Goal: Check status: Check status

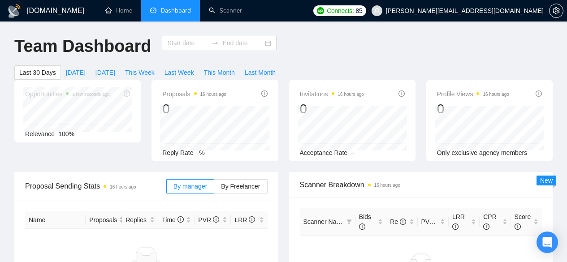
type input "[DATE]"
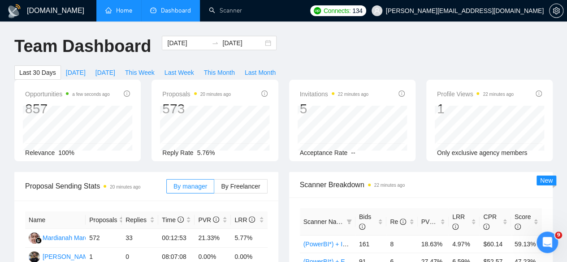
click at [121, 10] on link "Home" at bounding box center [118, 11] width 27 height 8
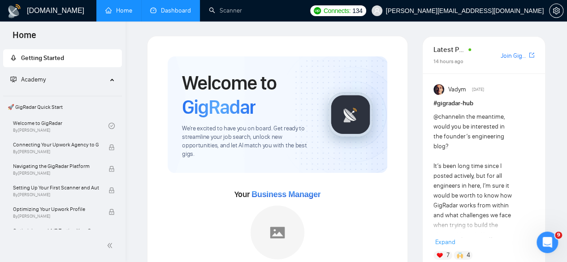
click at [162, 13] on link "Dashboard" at bounding box center [170, 11] width 41 height 8
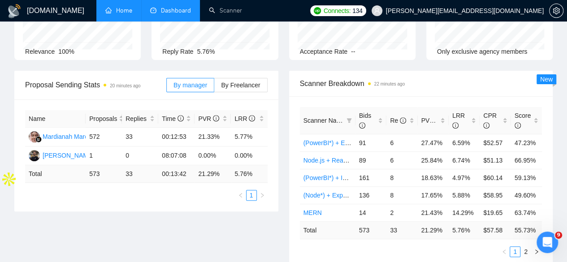
scroll to position [86, 0]
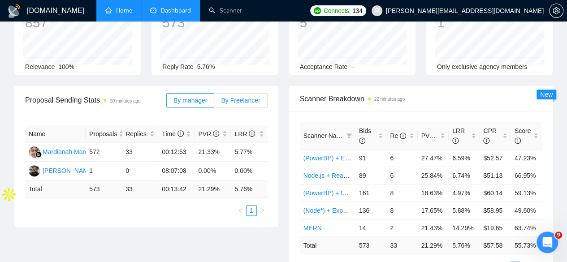
click at [234, 97] on span "By Freelancer" at bounding box center [240, 100] width 39 height 7
click at [214, 103] on input "By Freelancer" at bounding box center [214, 103] width 0 height 0
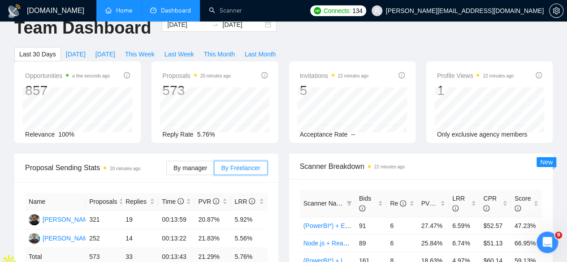
scroll to position [0, 0]
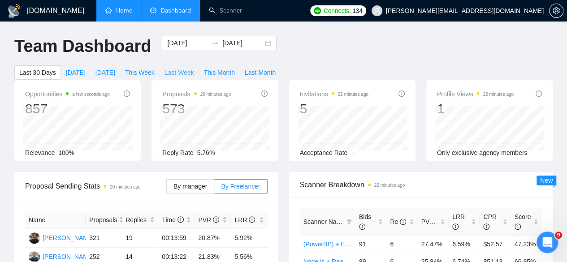
click at [194, 68] on span "Last Week" at bounding box center [180, 73] width 30 height 10
type input "[DATE]"
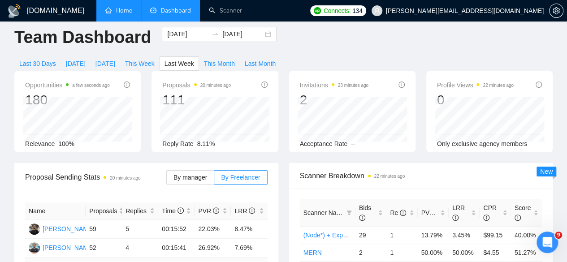
scroll to position [7, 0]
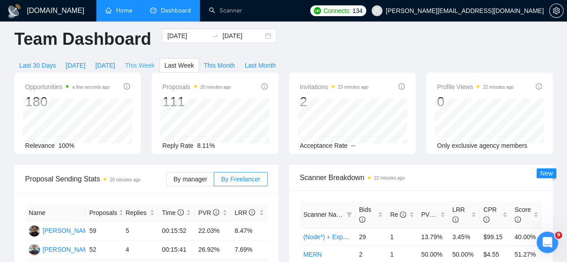
click at [155, 61] on span "This Week" at bounding box center [140, 66] width 30 height 10
type input "[DATE]"
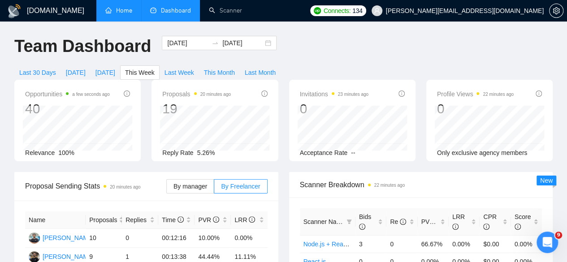
drag, startPoint x: 242, startPoint y: 136, endPoint x: 260, endPoint y: 139, distance: 18.3
click at [260, 148] on div "Reply Rate 5.26%" at bounding box center [214, 153] width 105 height 10
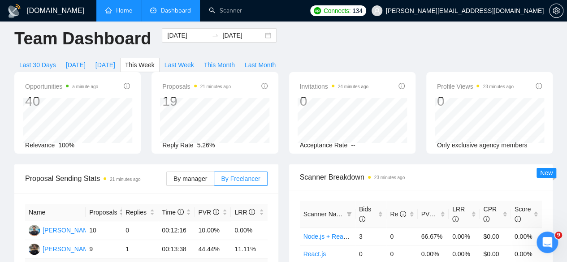
scroll to position [8, 0]
drag, startPoint x: 323, startPoint y: 27, endPoint x: 352, endPoint y: 28, distance: 29.6
drag, startPoint x: 352, startPoint y: 28, endPoint x: 368, endPoint y: 35, distance: 17.4
click at [120, 57] on button "[DATE]" at bounding box center [106, 64] width 30 height 14
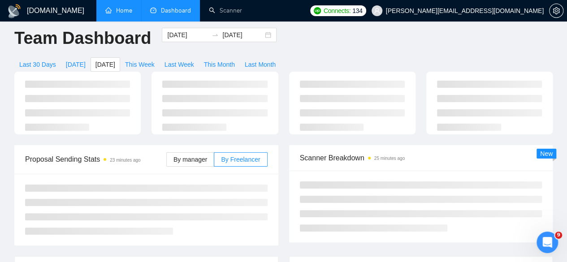
type input "[DATE]"
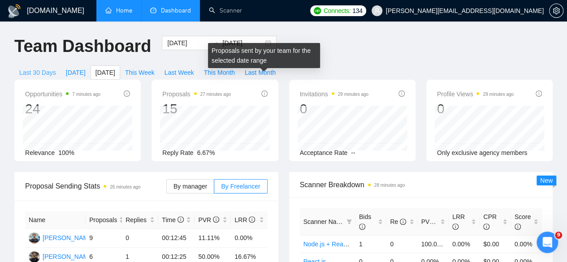
drag, startPoint x: 282, startPoint y: 42, endPoint x: 263, endPoint y: 79, distance: 41.9
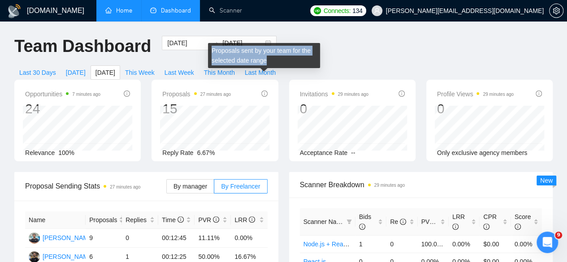
drag, startPoint x: 212, startPoint y: 50, endPoint x: 284, endPoint y: 67, distance: 74.6
click at [284, 67] on div "Proposals sent by your team for the selected date range" at bounding box center [264, 55] width 112 height 25
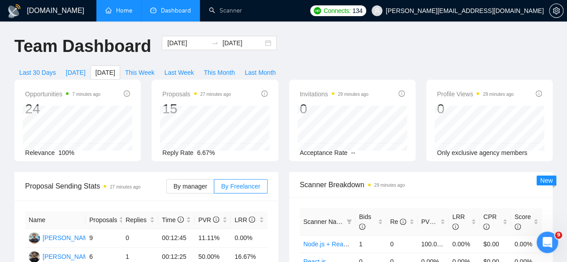
click at [284, 84] on div "Invitations 29 minutes ago 0 [DATE] [DATE] 0 Acceptance Rate --" at bounding box center [352, 121] width 137 height 82
drag, startPoint x: 288, startPoint y: 65, endPoint x: 378, endPoint y: 139, distance: 116.6
click at [378, 139] on div "Invitations 30 minutes ago 0 [DATE] [DATE] 0 Acceptance Rate --" at bounding box center [352, 121] width 137 height 82
click at [420, 146] on div "Invitations 30 minutes ago 0 [DATE] [DATE] 0 Acceptance Rate --" at bounding box center [352, 121] width 137 height 82
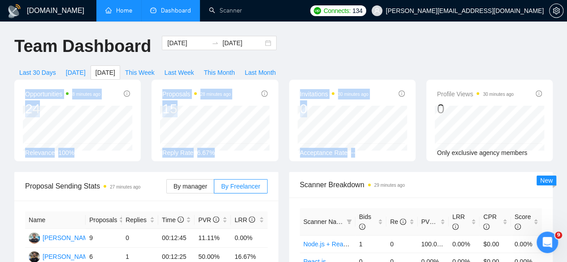
drag, startPoint x: 420, startPoint y: 146, endPoint x: 288, endPoint y: 59, distance: 158.3
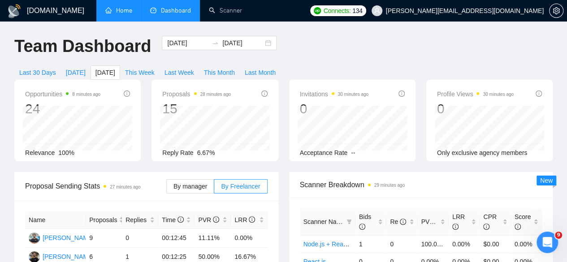
click at [286, 65] on div "Last 30 Days [DATE] [DATE] This Week Last Week This Month Last Month" at bounding box center [147, 72] width 277 height 14
click at [305, 89] on span "Invitations 30 minutes ago" at bounding box center [334, 94] width 69 height 11
drag, startPoint x: 329, startPoint y: 81, endPoint x: 291, endPoint y: 82, distance: 38.1
click at [291, 82] on div "Invitations 30 minutes ago 0 [DATE] [DATE] 0 Acceptance Rate --" at bounding box center [352, 121] width 126 height 82
click at [274, 55] on div "[DATE] [DATE]" at bounding box center [219, 51] width 126 height 30
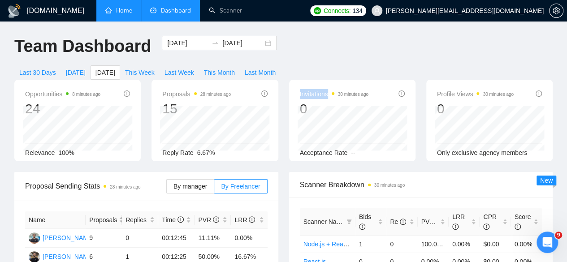
drag, startPoint x: 327, startPoint y: 80, endPoint x: 295, endPoint y: 76, distance: 33.0
click at [295, 80] on div "Invitations 30 minutes ago 0 [DATE] [DATE] 0 Acceptance Rate --" at bounding box center [352, 121] width 126 height 82
click at [274, 57] on div "[DATE] [DATE]" at bounding box center [219, 51] width 126 height 30
